Goal: Task Accomplishment & Management: Complete application form

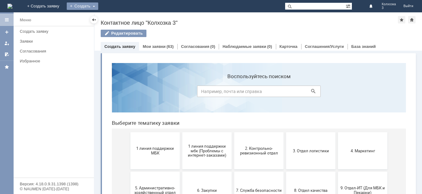
click at [98, 4] on div "Создать" at bounding box center [82, 5] width 31 height 7
click at [115, 16] on link "Заявка" at bounding box center [91, 18] width 47 height 7
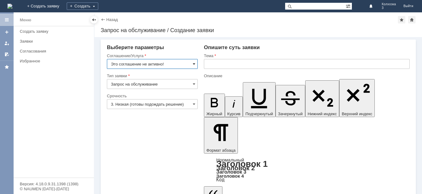
click at [194, 64] on span at bounding box center [194, 63] width 2 height 5
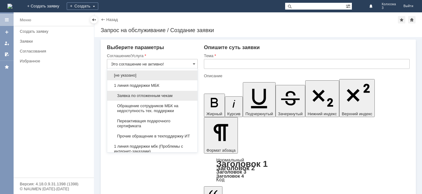
click at [153, 96] on span "Заявка по отложенным чекам" at bounding box center [152, 95] width 83 height 5
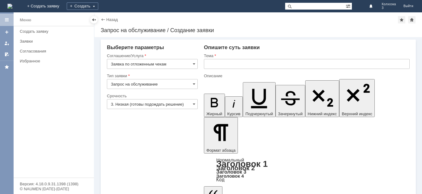
type input "Заявка по отложенным чекам"
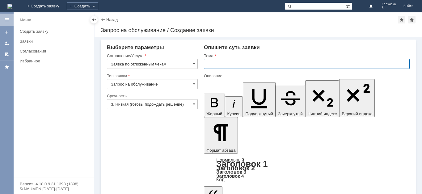
click at [214, 65] on input "text" at bounding box center [307, 64] width 206 height 10
type input "ОЧ"
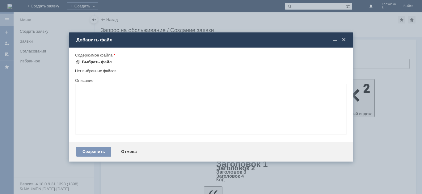
click at [87, 60] on div "Выбрать файл" at bounding box center [97, 62] width 30 height 5
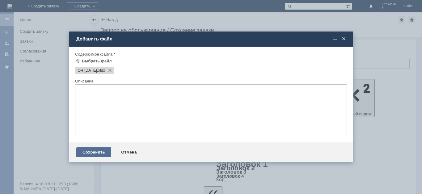
click at [97, 147] on div "Сохранить" at bounding box center [93, 152] width 35 height 10
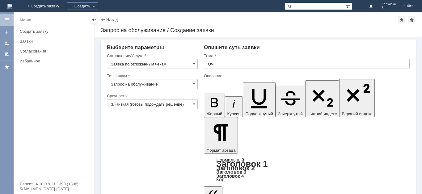
scroll to position [10, 0]
